Goal: Navigation & Orientation: Find specific page/section

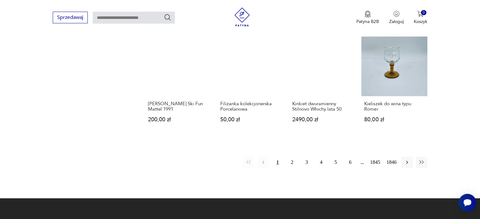
scroll to position [533, 0]
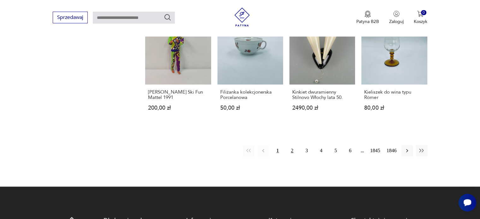
click at [294, 146] on button "2" at bounding box center [291, 150] width 11 height 11
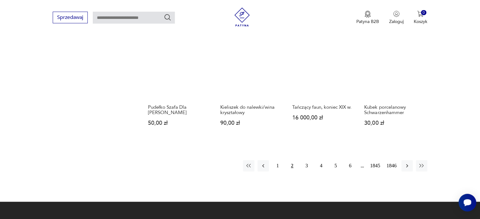
scroll to position [618, 0]
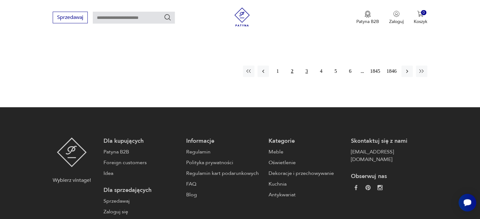
click at [307, 66] on button "3" at bounding box center [306, 71] width 11 height 11
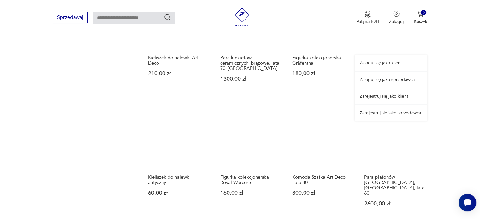
scroll to position [523, 0]
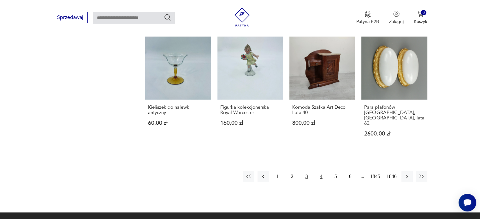
click at [318, 171] on button "4" at bounding box center [320, 176] width 11 height 11
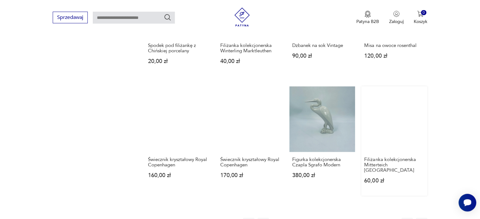
scroll to position [491, 0]
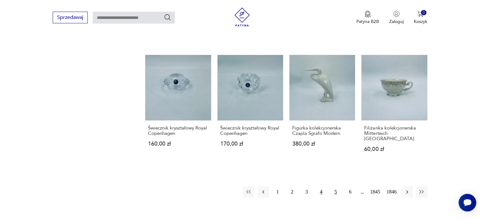
click at [334, 186] on button "5" at bounding box center [335, 191] width 11 height 11
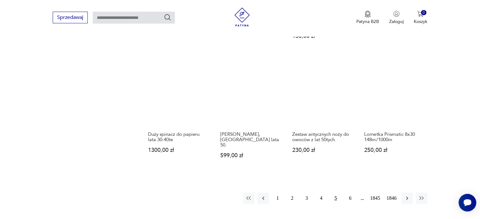
scroll to position [523, 0]
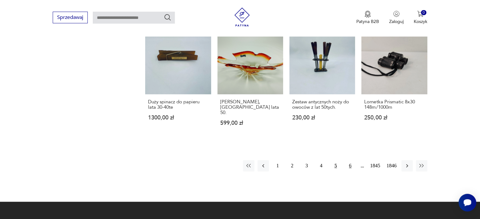
click at [350, 160] on button "6" at bounding box center [349, 165] width 11 height 11
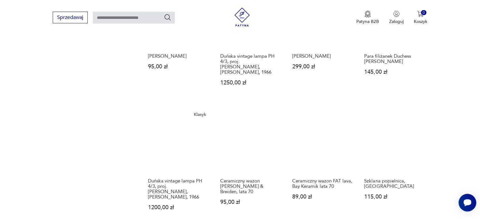
scroll to position [649, 0]
